Goal: Transaction & Acquisition: Purchase product/service

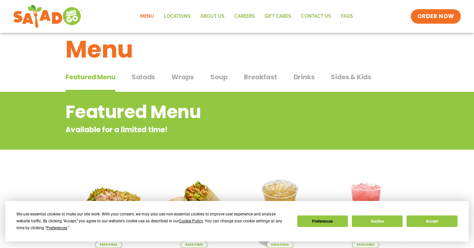
scroll to position [15, 0]
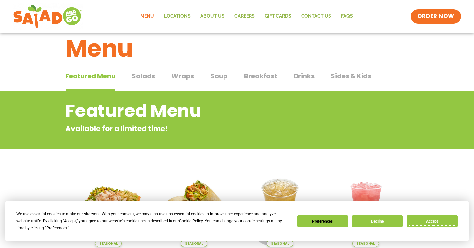
click at [425, 221] on button "Accept" at bounding box center [431, 221] width 51 height 12
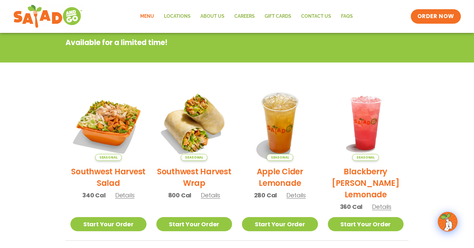
scroll to position [101, 0]
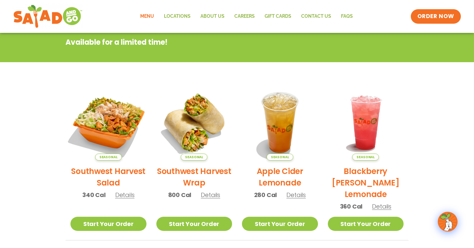
click at [106, 127] on img at bounding box center [108, 122] width 89 height 89
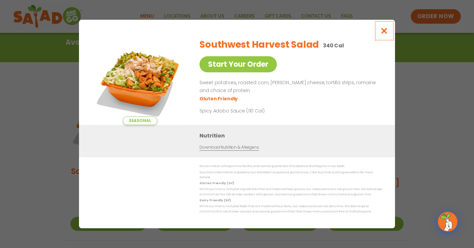
click at [384, 33] on icon "Close modal" at bounding box center [384, 30] width 8 height 7
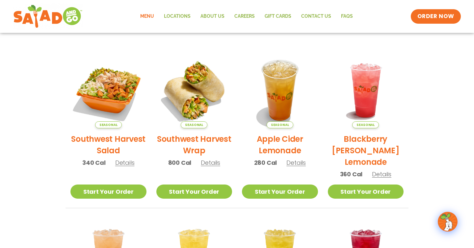
scroll to position [132, 0]
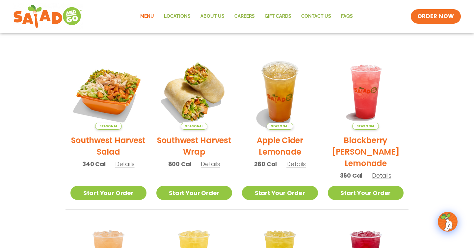
click at [127, 162] on span "Details" at bounding box center [124, 164] width 19 height 8
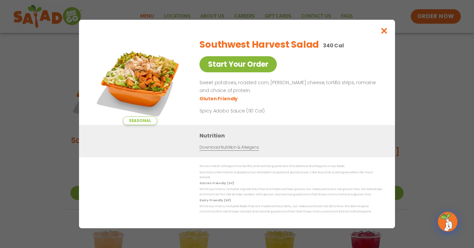
click at [241, 64] on link "Start Your Order" at bounding box center [237, 64] width 77 height 16
